Goal: Task Accomplishment & Management: Manage account settings

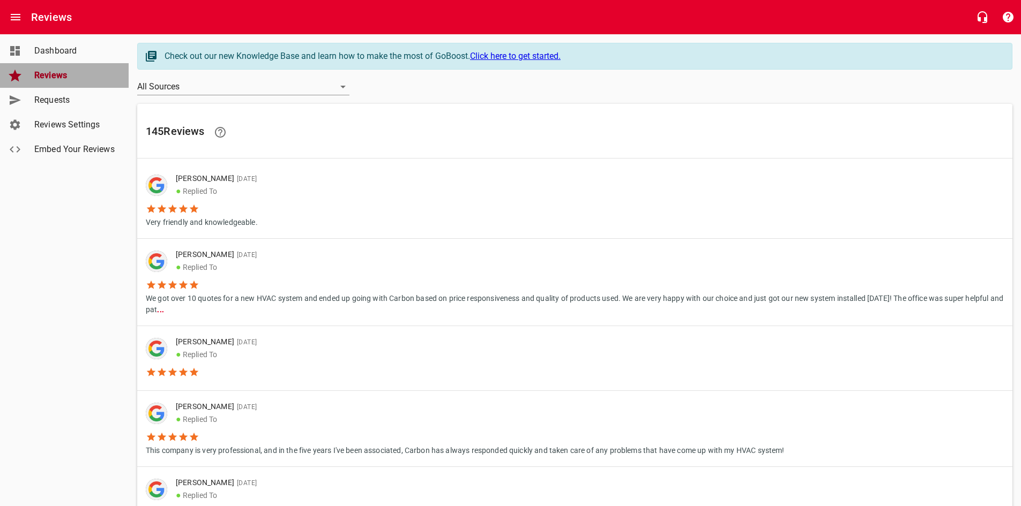
click at [50, 71] on span "Reviews" at bounding box center [74, 75] width 81 height 13
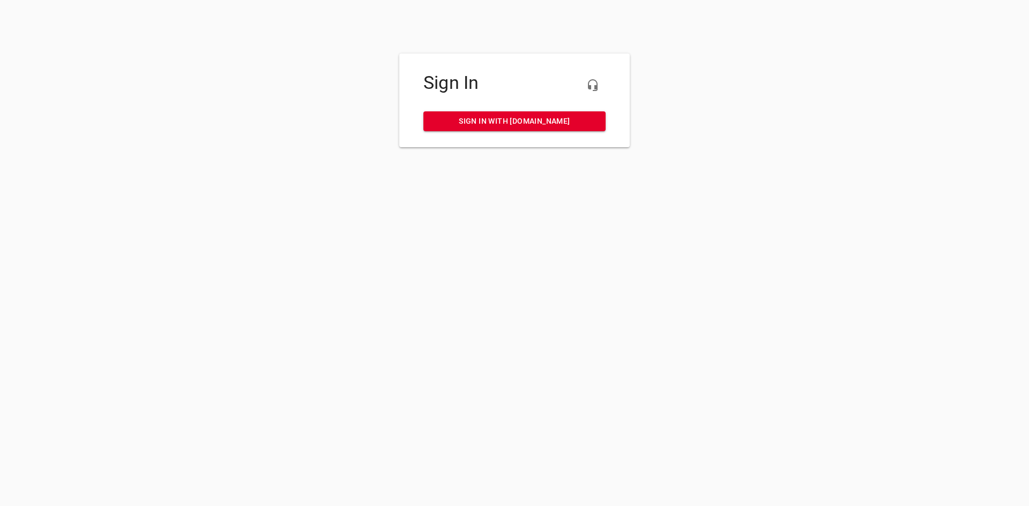
click at [568, 125] on span "Sign in with my.rheem.com" at bounding box center [514, 121] width 165 height 13
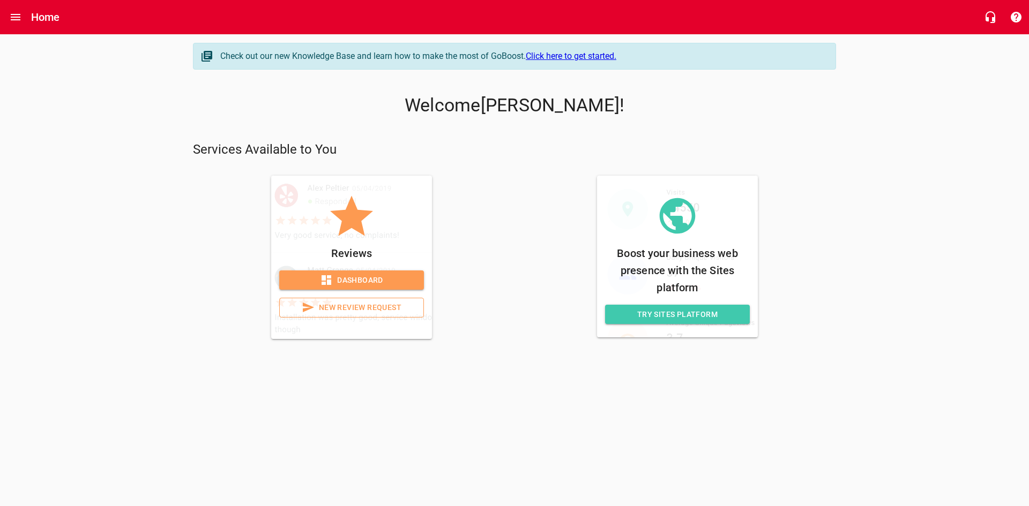
click at [341, 278] on span "Dashboard" at bounding box center [352, 280] width 128 height 13
